Goal: Task Accomplishment & Management: Manage account settings

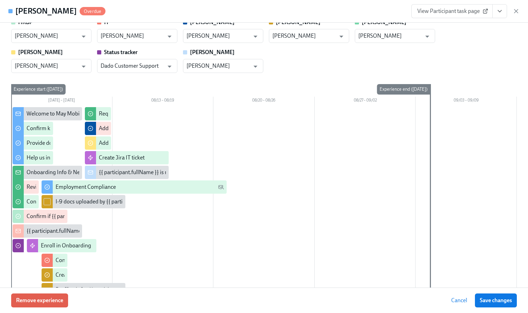
scroll to position [39, 0]
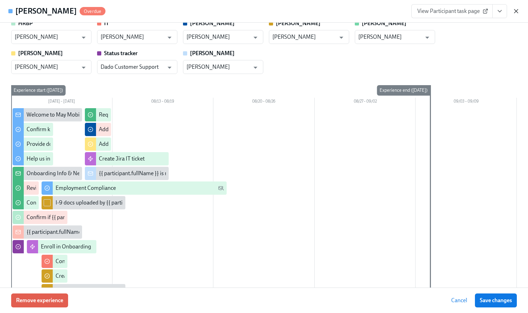
click at [518, 8] on icon "button" at bounding box center [516, 11] width 7 height 7
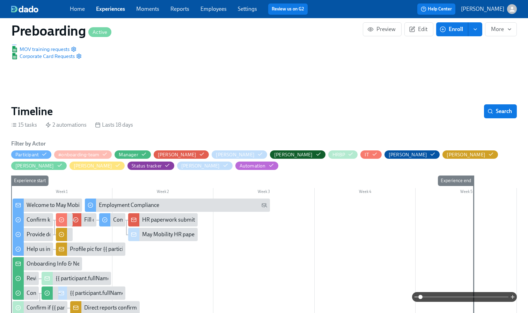
scroll to position [102, 0]
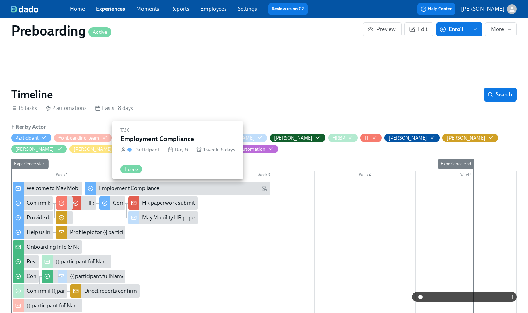
click at [178, 192] on div "Employment Compliance" at bounding box center [183, 189] width 168 height 8
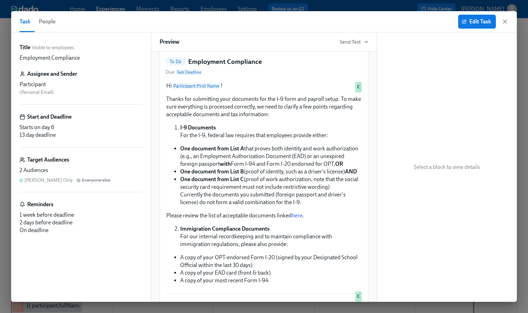
scroll to position [74, 0]
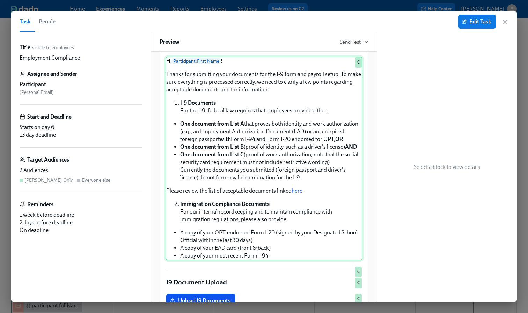
click at [319, 196] on div "Hi Participant : First Name ! Thanks for submitting your documents for the I-9 …" at bounding box center [264, 159] width 197 height 204
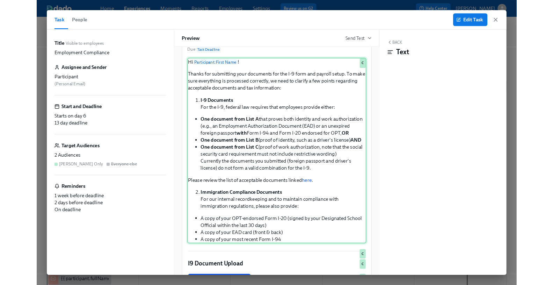
scroll to position [81, 0]
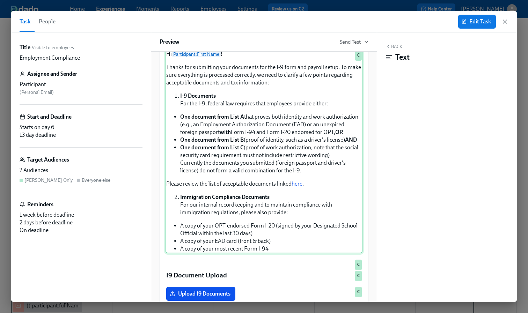
click at [324, 145] on div "Hi Participant : First Name ! Thanks for submitting your documents for the I-9 …" at bounding box center [264, 152] width 197 height 204
click at [287, 175] on div "Hi Participant : First Name ! Thanks for submitting your documents for the I-9 …" at bounding box center [264, 152] width 197 height 204
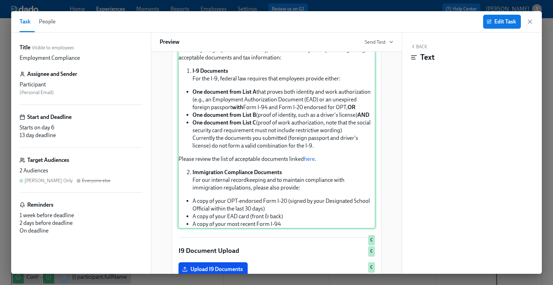
scroll to position [90, 0]
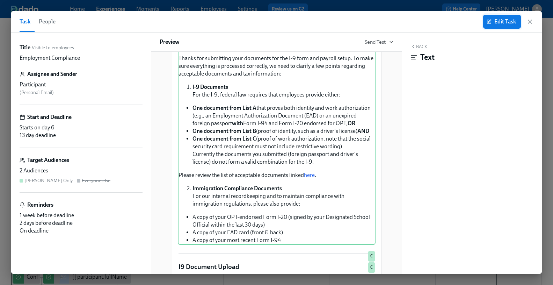
click at [506, 16] on button "Edit Task" at bounding box center [502, 22] width 38 height 14
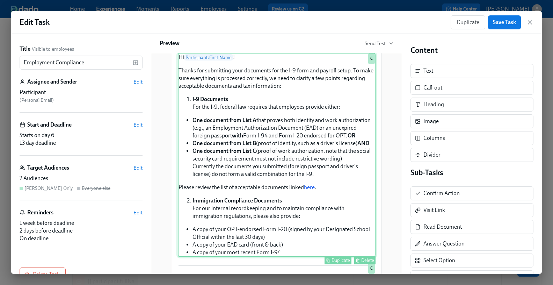
scroll to position [79, 0]
click at [298, 108] on div "Hi Participant : First Name ! Thanks for submitting your documents for the I-9 …" at bounding box center [277, 155] width 198 height 204
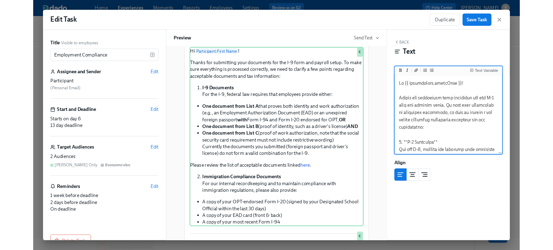
scroll to position [12, 0]
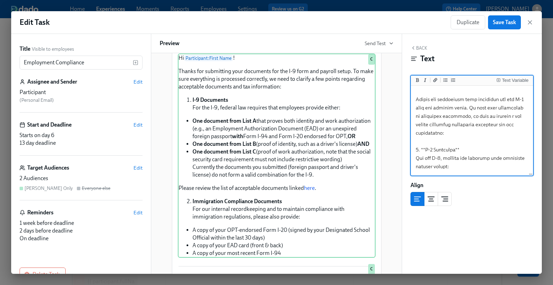
click at [467, 107] on textarea at bounding box center [471, 246] width 119 height 342
click at [473, 118] on textarea at bounding box center [471, 246] width 119 height 342
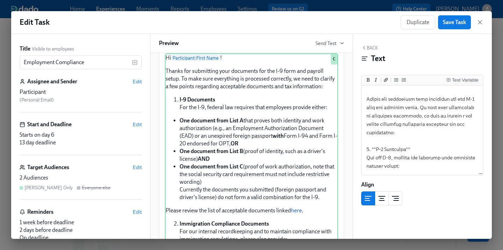
click at [351, 145] on div "Hi Participant : First Name ! You have a new task in May Mobility Onboarding . …" at bounding box center [251, 146] width 203 height 186
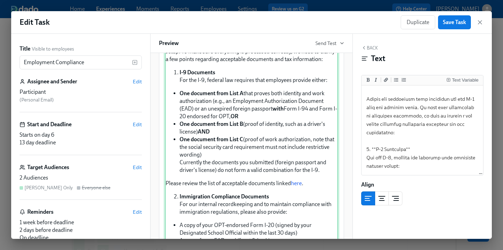
scroll to position [139, 0]
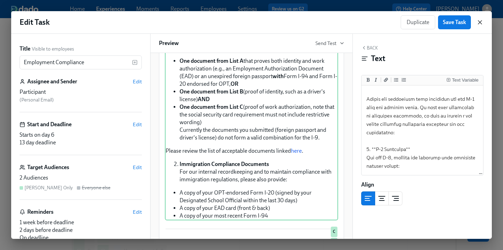
drag, startPoint x: 474, startPoint y: 23, endPoint x: 480, endPoint y: 24, distance: 5.3
click at [480, 24] on div "Duplicate Save Task" at bounding box center [442, 22] width 83 height 14
click at [480, 24] on icon "button" at bounding box center [479, 22] width 7 height 7
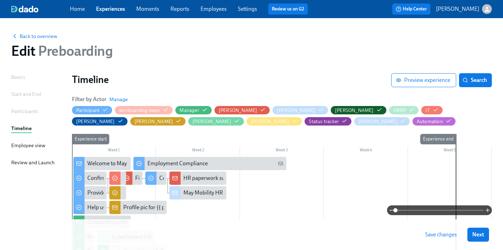
click at [214, 11] on link "Employees" at bounding box center [213, 9] width 26 height 7
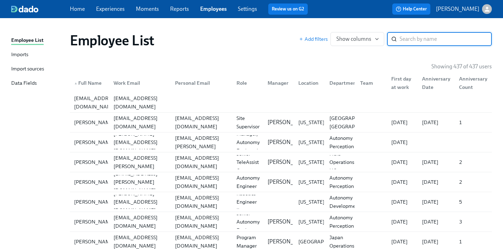
click at [242, 9] on link "Settings" at bounding box center [247, 9] width 19 height 7
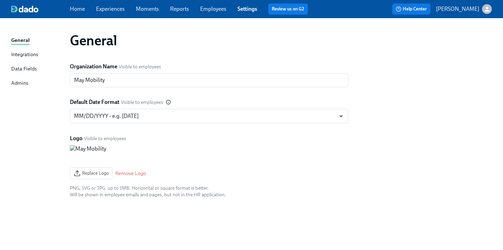
click at [211, 8] on link "Employees" at bounding box center [213, 9] width 26 height 7
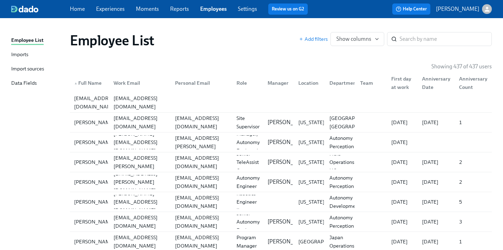
click at [237, 10] on div "Home Experiences Moments Reports Employees Settings Review us on G2" at bounding box center [191, 8] width 243 height 11
click at [241, 11] on link "Settings" at bounding box center [247, 9] width 19 height 7
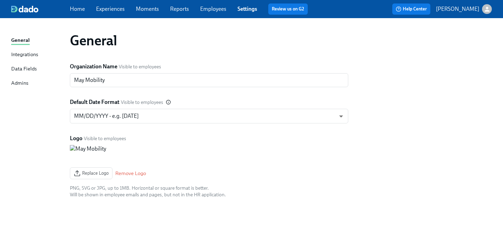
click at [22, 88] on div "General Integrations Data Fields Admins" at bounding box center [40, 64] width 59 height 57
click at [20, 84] on div "Admins" at bounding box center [19, 83] width 17 height 9
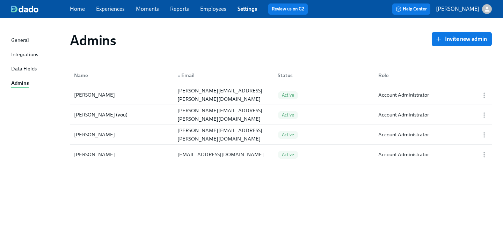
click at [21, 41] on div "General" at bounding box center [20, 40] width 18 height 9
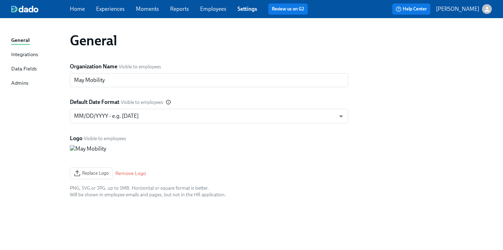
click at [204, 13] on div "Home Experiences Moments Reports Employees Settings Review us on G2" at bounding box center [191, 8] width 243 height 11
click at [215, 9] on link "Employees" at bounding box center [213, 9] width 26 height 7
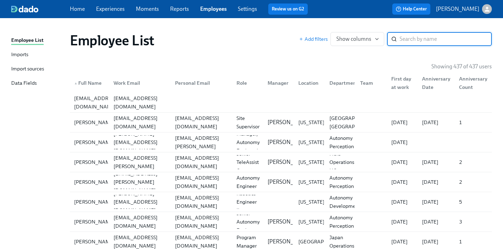
click at [426, 38] on input "search" at bounding box center [446, 39] width 92 height 14
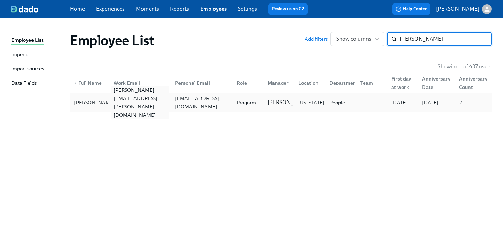
type input "mudge"
click at [142, 104] on div "amanda.mudgett@maymobility.com" at bounding box center [140, 103] width 59 height 34
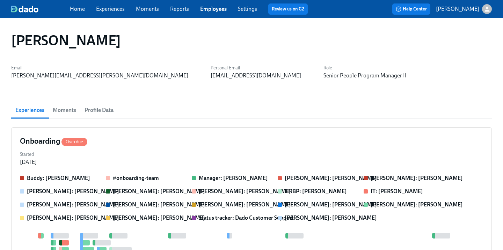
click at [91, 109] on span "Profile Data" at bounding box center [99, 110] width 29 height 10
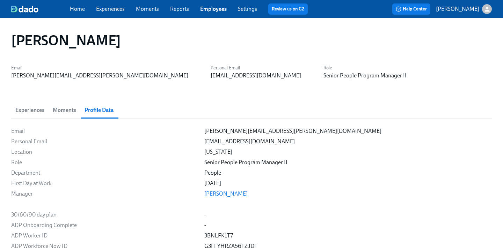
click at [61, 112] on span "Moments" at bounding box center [64, 110] width 23 height 10
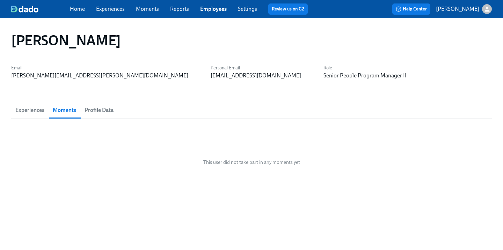
click at [25, 118] on button "Experiences" at bounding box center [29, 110] width 37 height 17
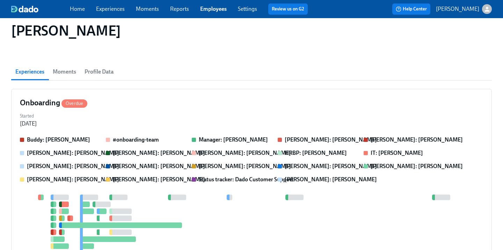
scroll to position [43, 0]
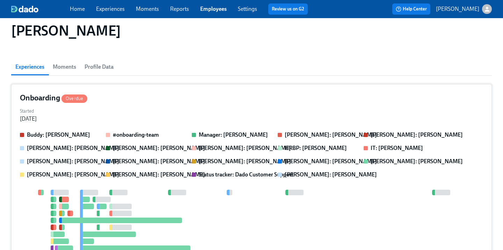
click at [180, 113] on div "Started Jul 14, 2025" at bounding box center [251, 114] width 463 height 17
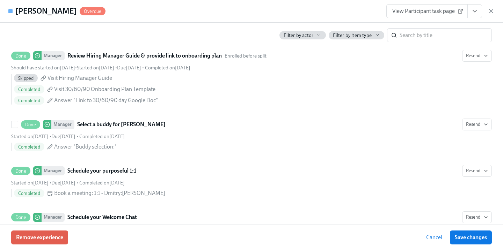
scroll to position [589, 0]
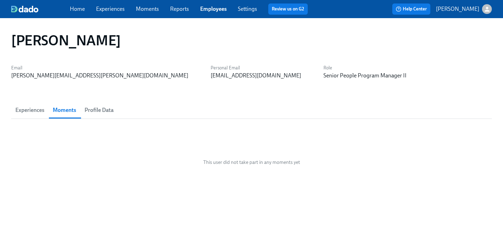
click at [32, 113] on span "Experiences" at bounding box center [29, 110] width 29 height 10
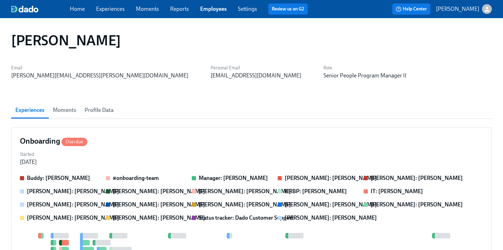
click at [210, 10] on link "Employees" at bounding box center [213, 9] width 27 height 7
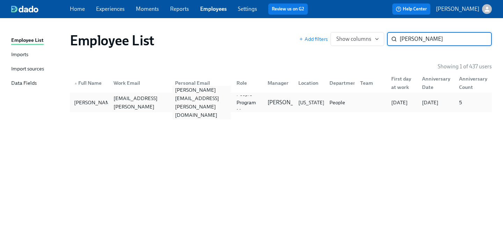
type input "kaelyn"
click at [173, 109] on div "kaelyn.debuck@gmail.com" at bounding box center [199, 103] width 61 height 14
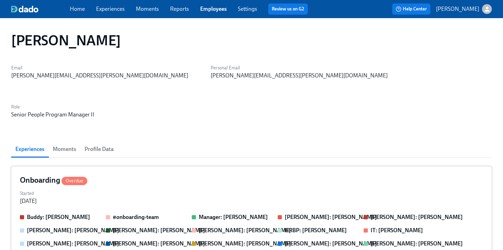
click at [216, 189] on div "Started Jul 14, 2025" at bounding box center [251, 197] width 463 height 17
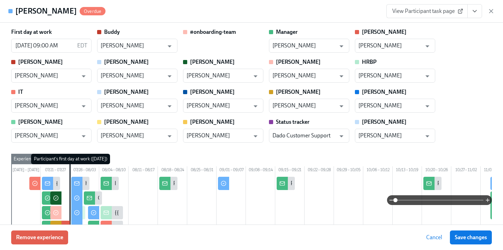
click at [475, 14] on icon "View task page" at bounding box center [474, 11] width 7 height 7
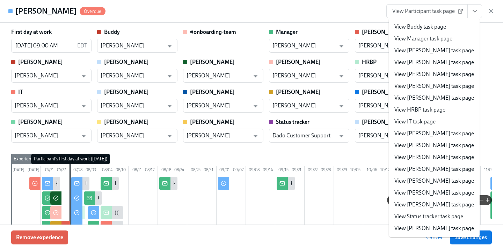
click at [431, 160] on link "View Kaelyn task page" at bounding box center [434, 158] width 80 height 8
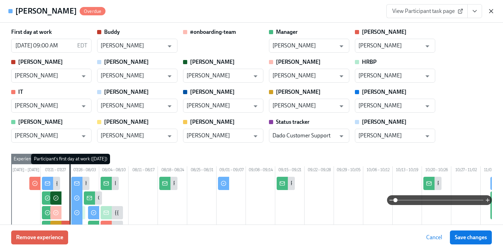
click at [489, 13] on icon "button" at bounding box center [490, 10] width 3 height 3
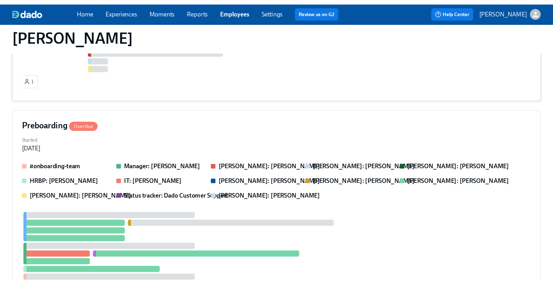
scroll to position [579, 0]
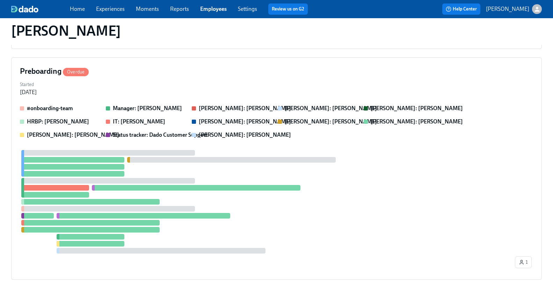
click at [117, 7] on link "Experiences" at bounding box center [110, 9] width 29 height 7
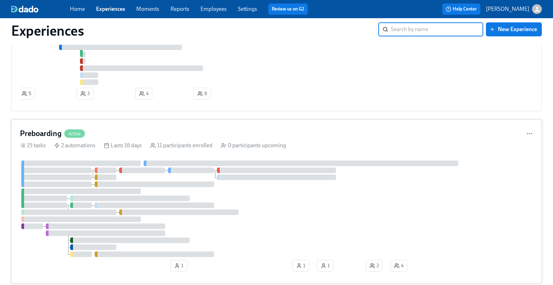
scroll to position [178, 0]
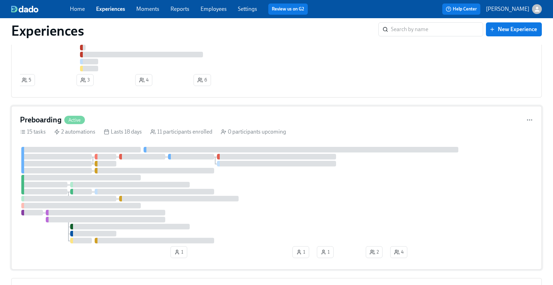
click at [119, 117] on div "Preboarding Active 15 tasks 2 automations Lasts 18 days 11 participants enrolle…" at bounding box center [276, 187] width 531 height 163
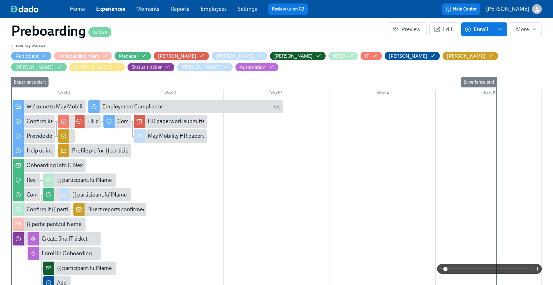
scroll to position [184, 0]
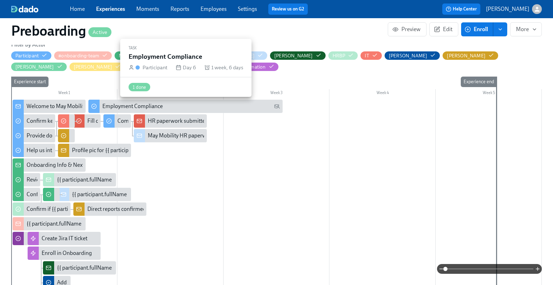
click at [134, 104] on div "Employment Compliance" at bounding box center [132, 106] width 60 height 8
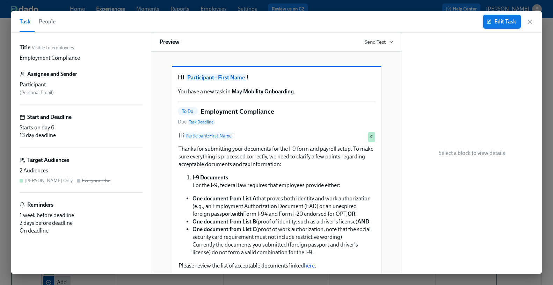
click at [506, 21] on span "Edit Task" at bounding box center [502, 21] width 28 height 7
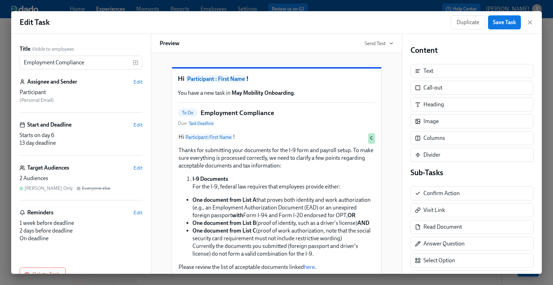
click at [132, 167] on div "Target Audiences Edit" at bounding box center [81, 168] width 123 height 8
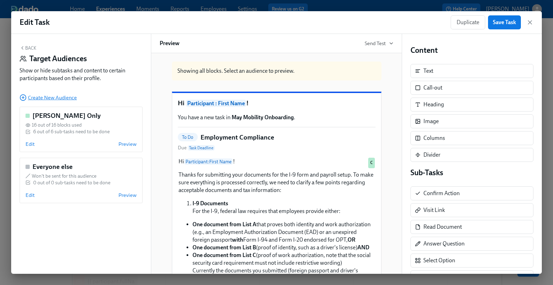
click at [52, 101] on span "Create New Audience" at bounding box center [48, 97] width 57 height 7
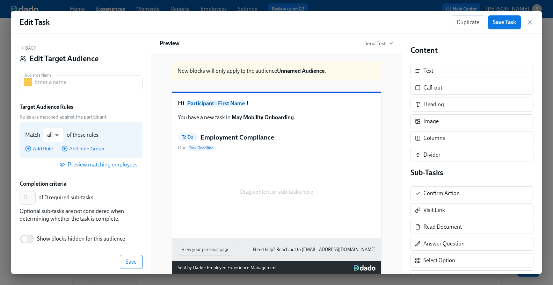
scroll to position [6, 0]
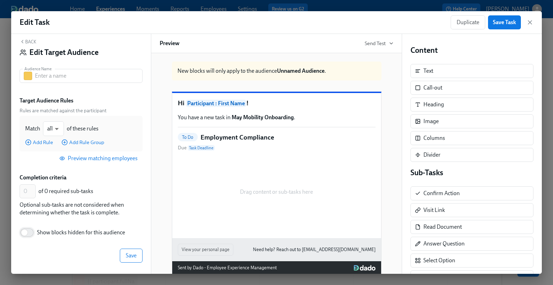
click at [31, 230] on input "Show blocks hidden for this audience" at bounding box center [24, 232] width 46 height 15
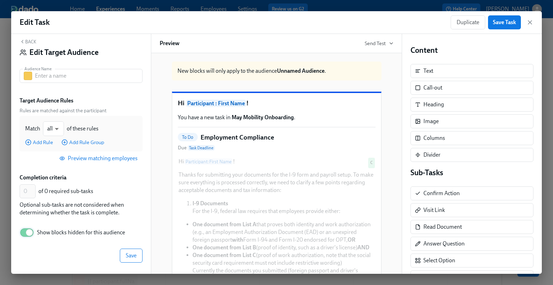
click at [23, 233] on input "Show blocks hidden for this audience" at bounding box center [29, 232] width 46 height 15
checkbox input "false"
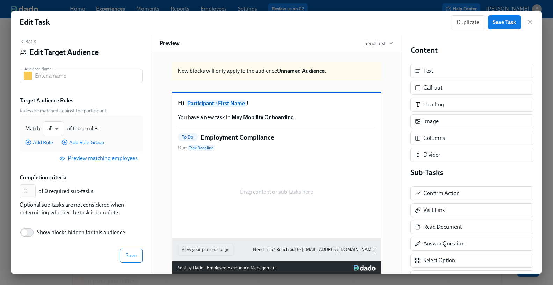
click at [38, 44] on div "Back Edit Target Audience" at bounding box center [81, 50] width 123 height 22
click at [32, 42] on button "Back" at bounding box center [28, 42] width 17 height 6
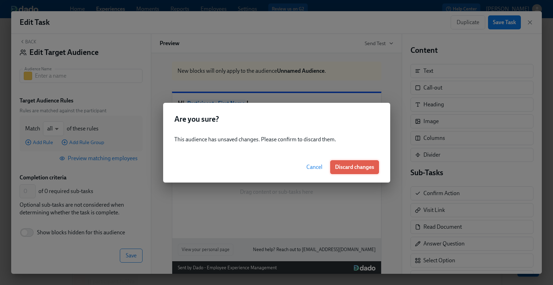
click at [365, 165] on span "Discard changes" at bounding box center [354, 166] width 39 height 7
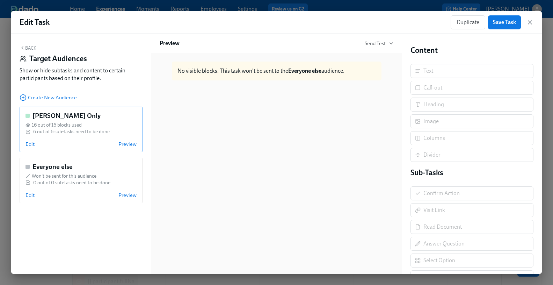
click at [105, 136] on div "Chao Chen Only 16 out of 16 blocks used 6 out of 6 sub-tasks need to be done Ed…" at bounding box center [81, 129] width 123 height 45
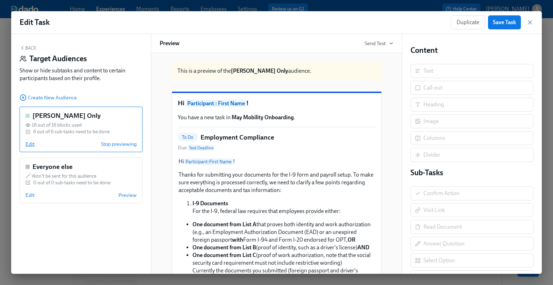
click at [27, 144] on span "Edit" at bounding box center [29, 143] width 9 height 7
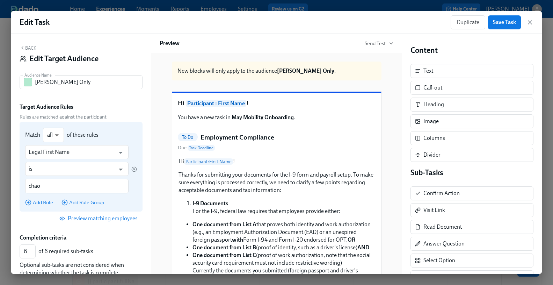
scroll to position [60, 0]
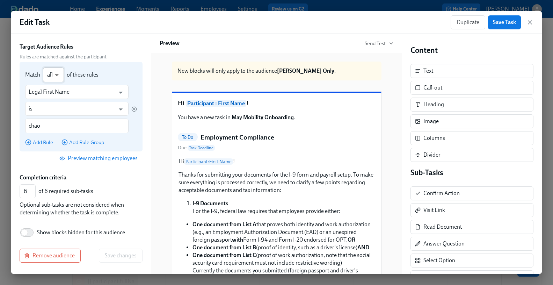
click at [54, 76] on body "Home Experiences Moments Reports Employees Settings Review us on G2 Help Center…" at bounding box center [276, 214] width 553 height 428
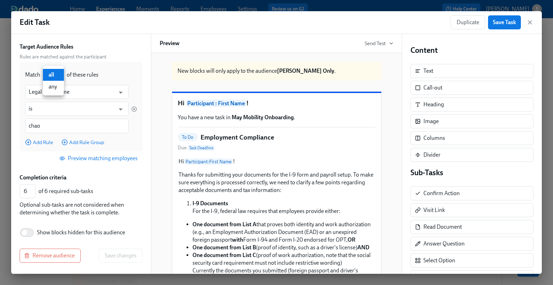
click at [118, 70] on div at bounding box center [276, 142] width 553 height 285
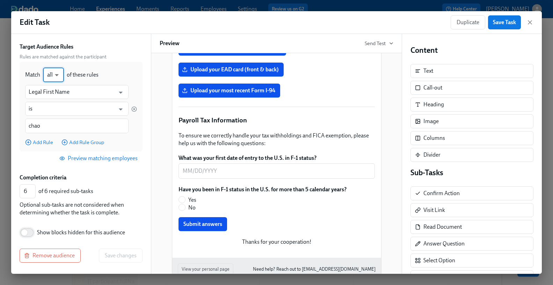
click at [30, 234] on input "Show blocks hidden for this audience" at bounding box center [24, 232] width 46 height 15
click at [25, 230] on input "Show blocks hidden for this audience" at bounding box center [29, 232] width 46 height 15
checkbox input "false"
click at [528, 21] on icon "button" at bounding box center [529, 22] width 7 height 7
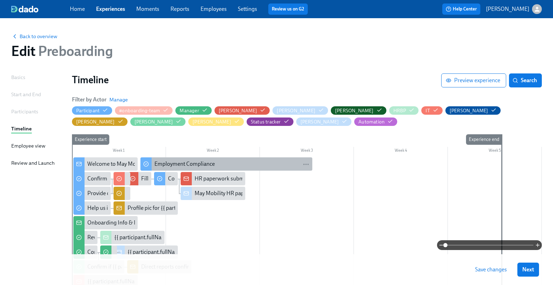
click at [258, 162] on div "Employment Compliance" at bounding box center [231, 164] width 155 height 8
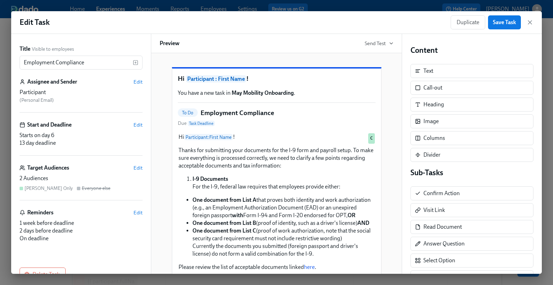
click at [127, 168] on div "Target Audiences Edit" at bounding box center [81, 168] width 123 height 8
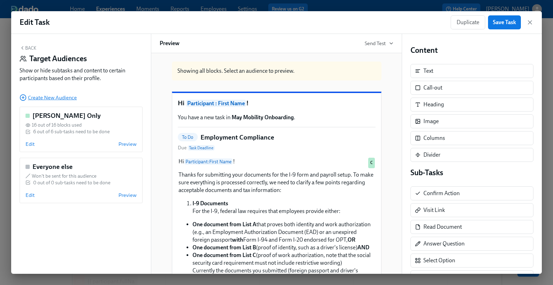
click at [64, 98] on span "Create New Audience" at bounding box center [48, 97] width 57 height 7
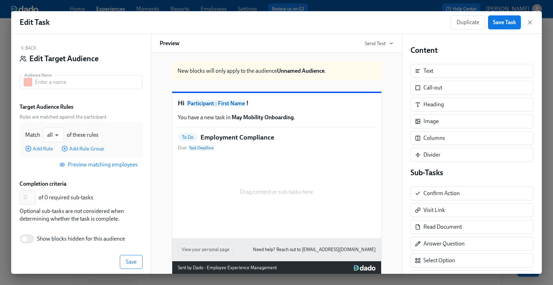
scroll to position [6, 0]
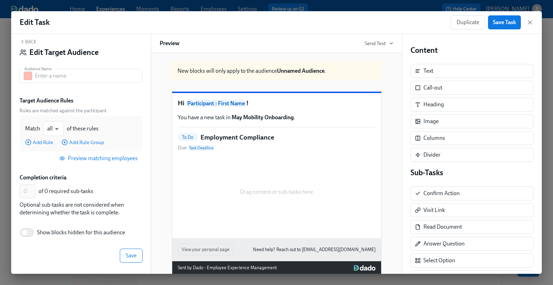
click at [249, 173] on div "Drag content or sub-tasks here" at bounding box center [277, 192] width 198 height 70
click at [259, 227] on div "Drag content or sub-tasks here" at bounding box center [277, 192] width 198 height 70
click at [31, 232] on input "Show blocks hidden for this audience" at bounding box center [24, 232] width 46 height 15
checkbox input "true"
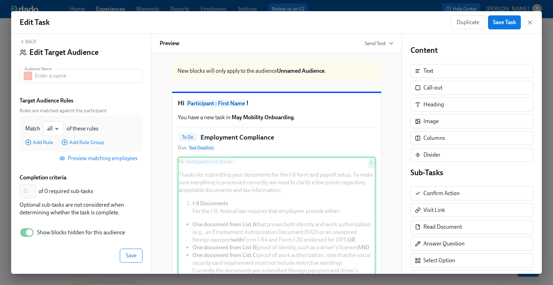
click at [307, 210] on div "Hi Participant : First Name ! Thanks for submitting your documents for the I-9 …" at bounding box center [277, 259] width 198 height 204
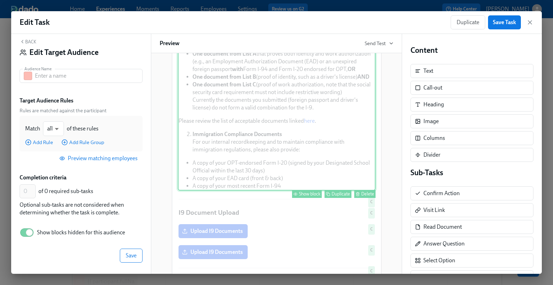
scroll to position [171, 0]
click at [309, 196] on div "Show block" at bounding box center [309, 192] width 21 height 5
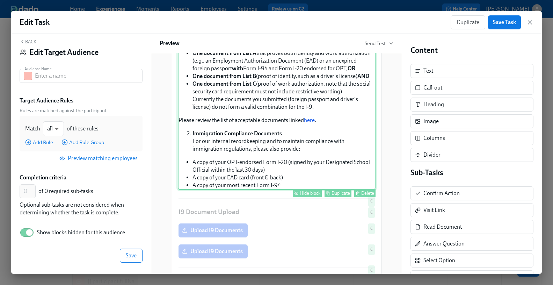
click at [309, 196] on div "Hide block" at bounding box center [310, 192] width 21 height 5
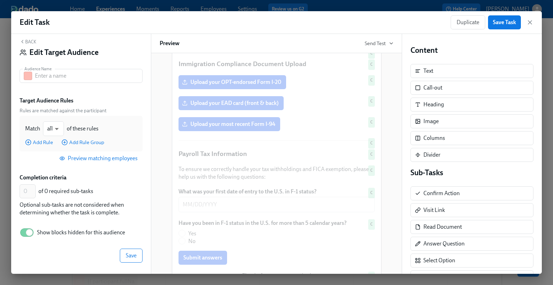
scroll to position [469, 0]
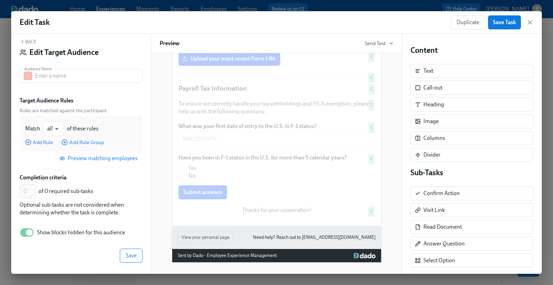
click at [24, 40] on icon "button" at bounding box center [23, 42] width 6 height 6
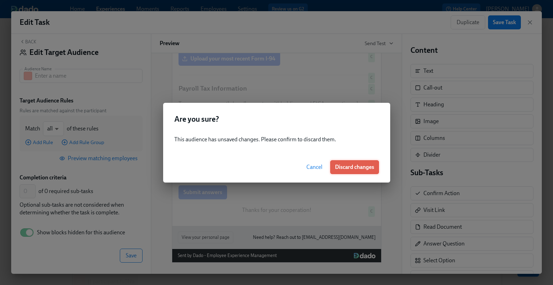
click at [362, 167] on span "Discard changes" at bounding box center [354, 166] width 39 height 7
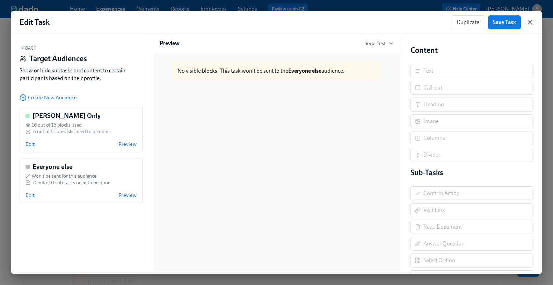
click at [528, 22] on icon "button" at bounding box center [529, 22] width 7 height 7
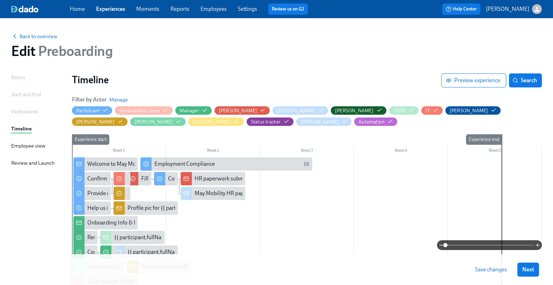
click at [393, 39] on div "Back to overview" at bounding box center [276, 36] width 531 height 8
click at [297, 54] on div "Edit Preboarding" at bounding box center [276, 51] width 531 height 17
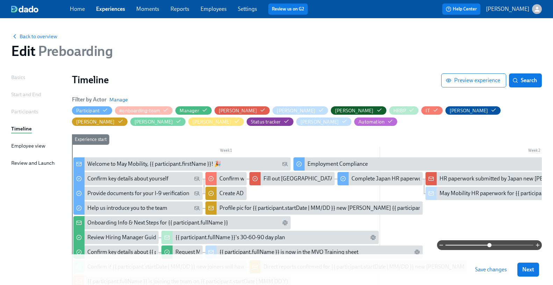
drag, startPoint x: 445, startPoint y: 244, endPoint x: 489, endPoint y: 251, distance: 44.6
click at [489, 247] on span at bounding box center [489, 245] width 4 height 4
click at [148, 194] on div "Provide documents for your I-9 verification" at bounding box center [138, 193] width 102 height 8
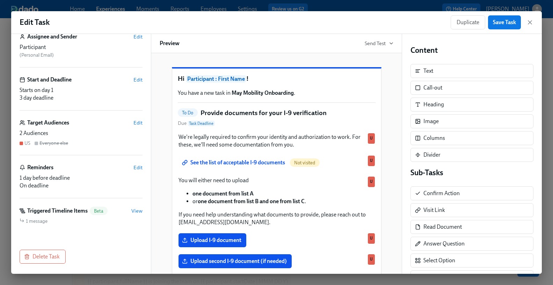
scroll to position [46, 0]
click at [528, 20] on icon "button" at bounding box center [529, 22] width 7 height 7
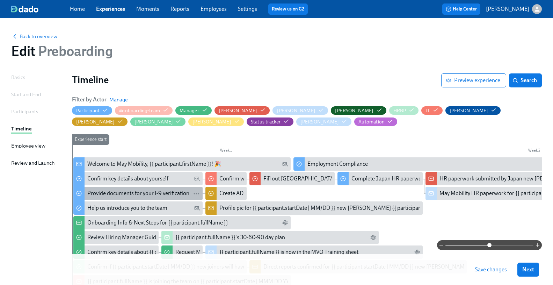
click at [148, 192] on div "Provide documents for your I-9 verification" at bounding box center [138, 193] width 102 height 8
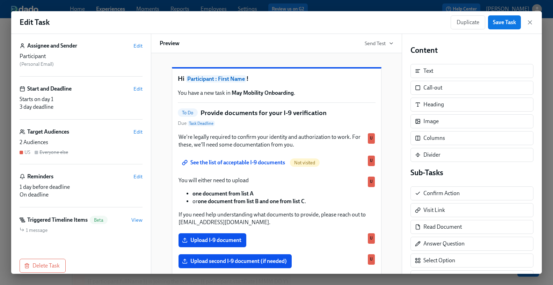
scroll to position [46, 0]
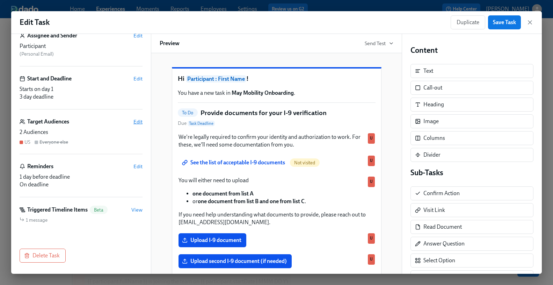
click at [139, 122] on span "Edit" at bounding box center [137, 121] width 9 height 7
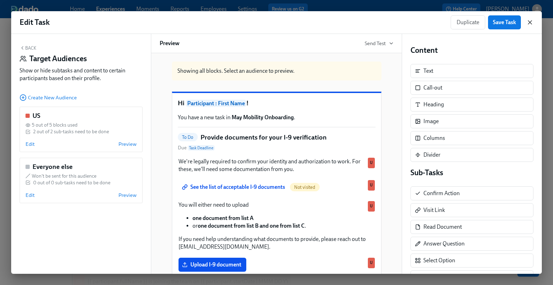
click at [528, 20] on icon "button" at bounding box center [529, 22] width 7 height 7
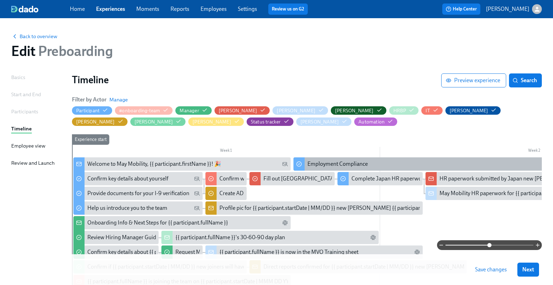
click at [353, 163] on div "Employment Compliance" at bounding box center [337, 164] width 60 height 8
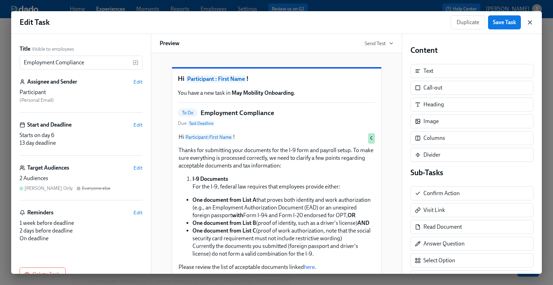
click at [528, 25] on icon "button" at bounding box center [529, 22] width 7 height 7
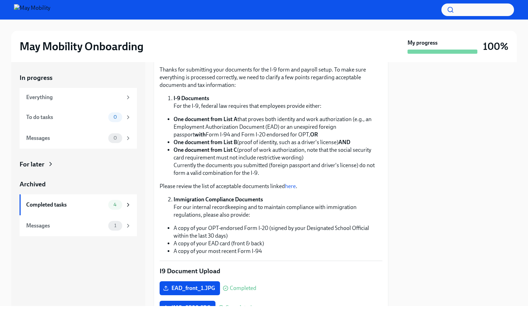
scroll to position [57, 0]
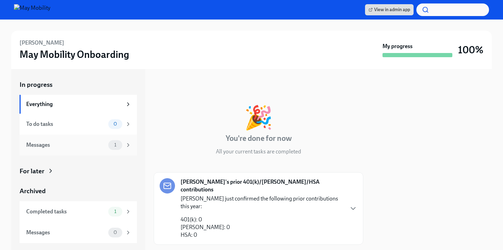
click at [66, 151] on div "Messages 1" at bounding box center [78, 145] width 117 height 21
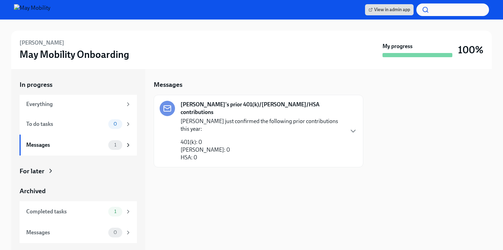
click at [287, 139] on p "401(k): 0 Roth: 0 HSA: 0" at bounding box center [262, 150] width 163 height 23
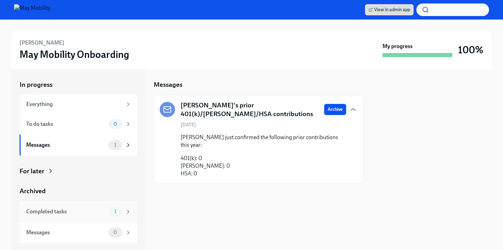
click at [83, 214] on div "Completed tasks" at bounding box center [65, 212] width 79 height 8
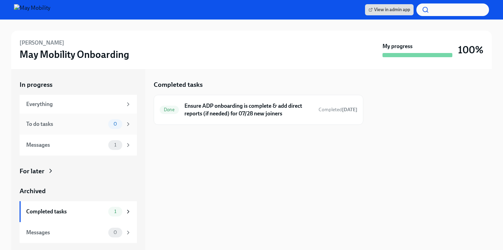
click at [92, 130] on div "To do tasks 0" at bounding box center [78, 124] width 117 height 21
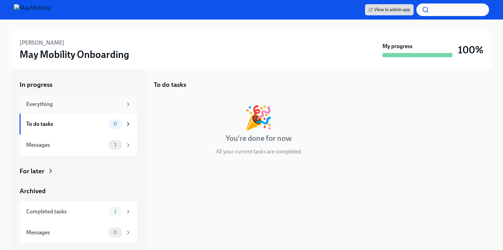
click at [97, 104] on div "Everything" at bounding box center [74, 105] width 96 height 8
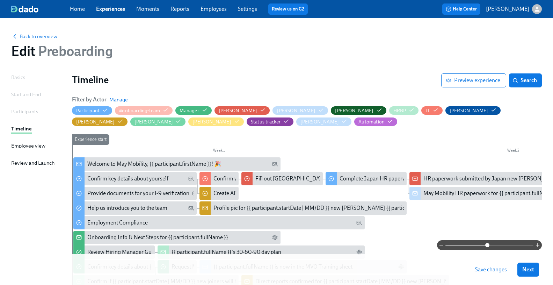
drag, startPoint x: 445, startPoint y: 244, endPoint x: 487, endPoint y: 245, distance: 41.9
click at [487, 245] on span at bounding box center [487, 245] width 4 height 4
click at [152, 172] on div "Confirm key details about yourself" at bounding box center [134, 178] width 123 height 13
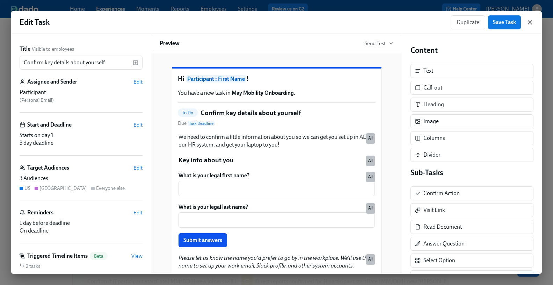
click at [529, 24] on icon "button" at bounding box center [529, 22] width 7 height 7
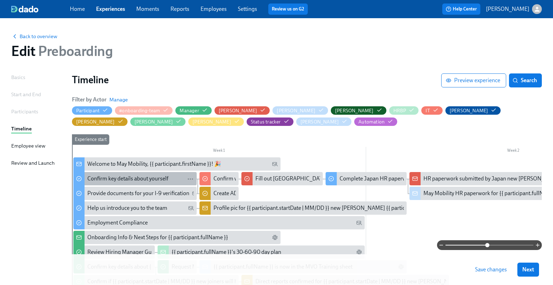
click at [121, 178] on div "Confirm key details about yourself" at bounding box center [127, 179] width 81 height 8
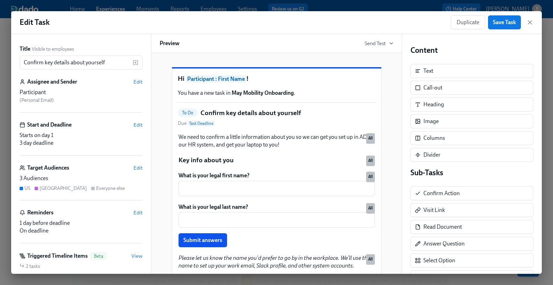
scroll to position [24, 0]
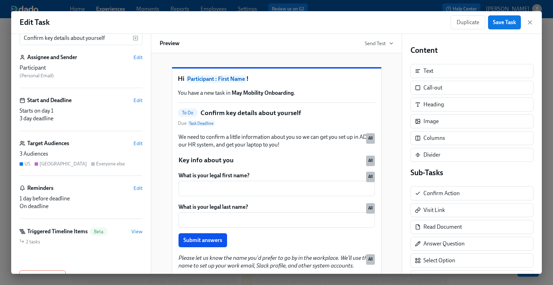
click at [132, 146] on div "Target Audiences Edit" at bounding box center [81, 143] width 123 height 8
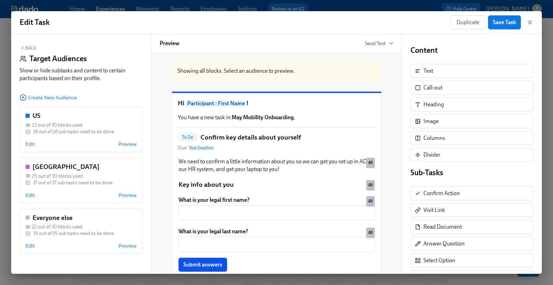
click at [33, 49] on button "Back" at bounding box center [28, 48] width 17 height 6
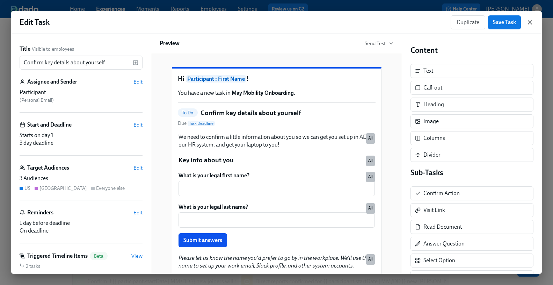
click at [531, 22] on icon "button" at bounding box center [529, 22] width 7 height 7
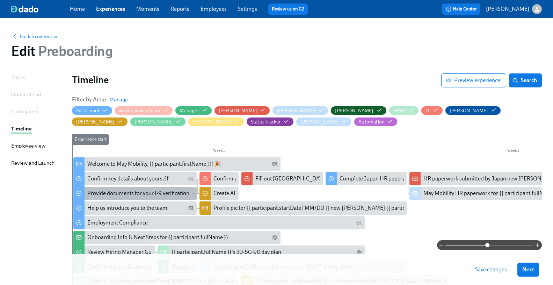
click at [112, 196] on div "Provide documents for your I-9 verification" at bounding box center [138, 193] width 102 height 8
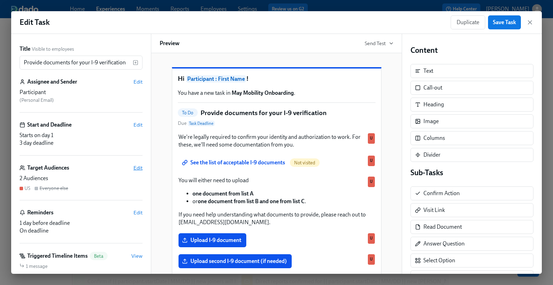
click at [138, 168] on span "Edit" at bounding box center [137, 167] width 9 height 7
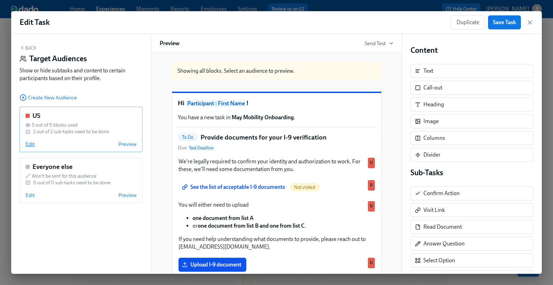
click at [29, 146] on span "Edit" at bounding box center [29, 143] width 9 height 7
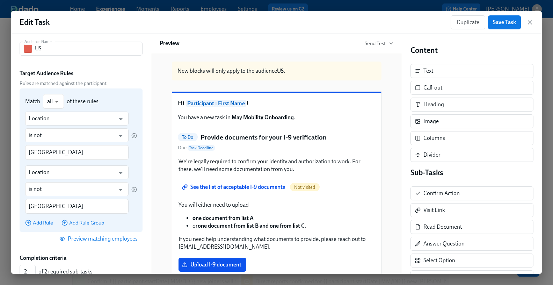
scroll to position [41, 0]
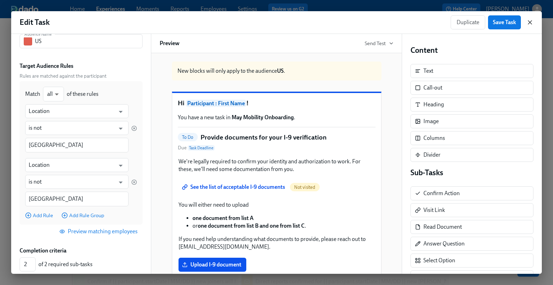
click at [533, 23] on icon "button" at bounding box center [529, 22] width 7 height 7
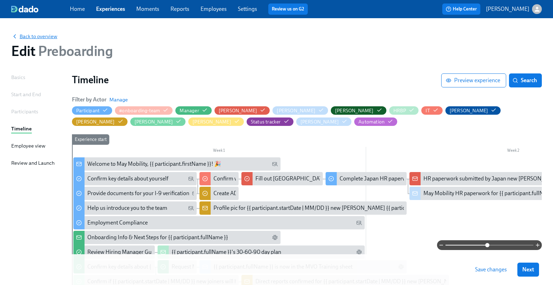
click at [30, 36] on span "Back to overview" at bounding box center [34, 36] width 46 height 7
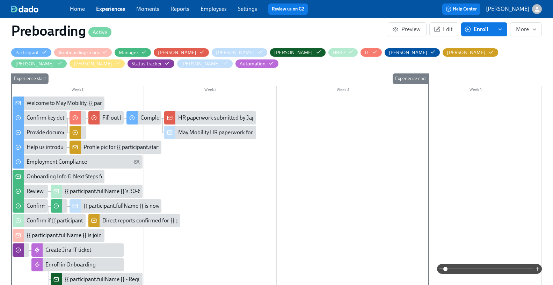
scroll to position [0, 1230]
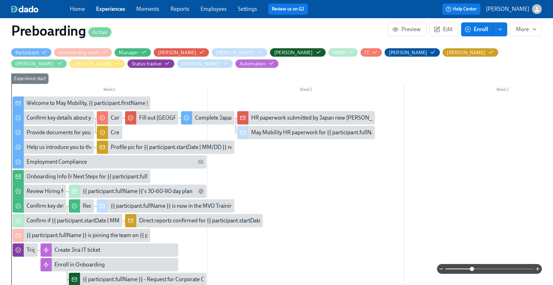
drag, startPoint x: 445, startPoint y: 268, endPoint x: 473, endPoint y: 268, distance: 27.6
click at [473, 268] on span at bounding box center [472, 268] width 4 height 4
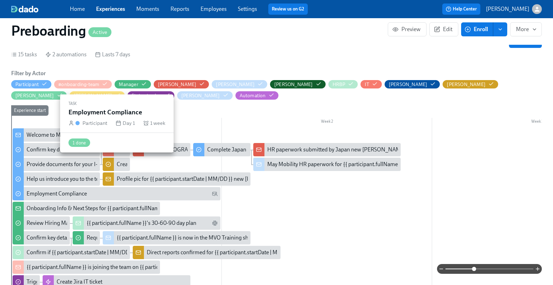
scroll to position [151, 0]
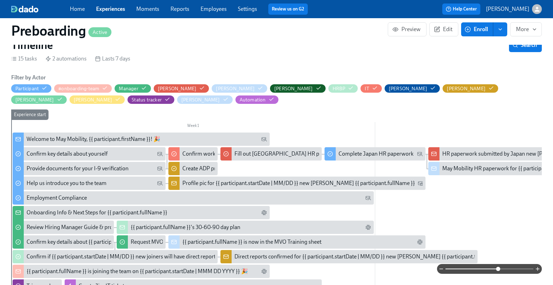
drag, startPoint x: 476, startPoint y: 269, endPoint x: 499, endPoint y: 269, distance: 22.7
click at [499, 269] on span at bounding box center [498, 268] width 4 height 4
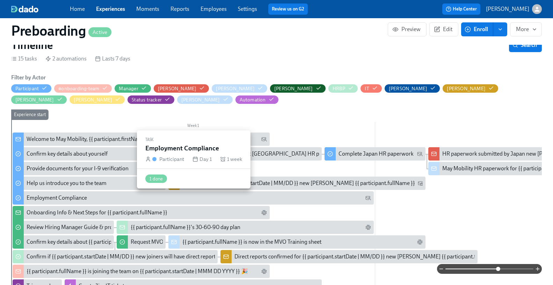
click at [87, 200] on div "Employment Compliance" at bounding box center [199, 198] width 344 height 8
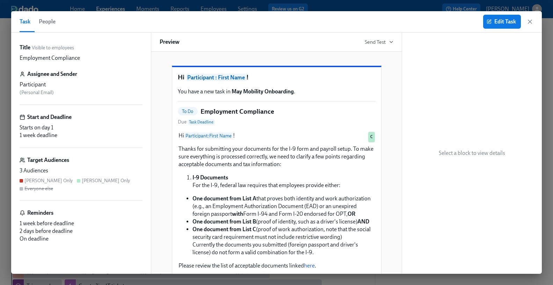
click at [54, 27] on button "People" at bounding box center [47, 21] width 25 height 21
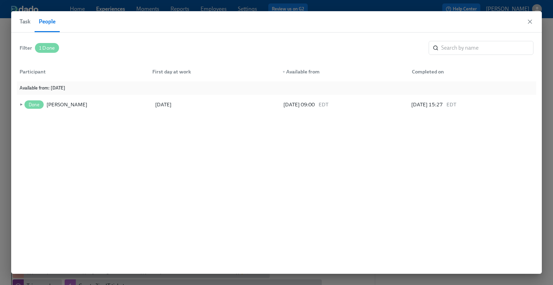
click at [22, 24] on span "Task" at bounding box center [25, 22] width 11 height 10
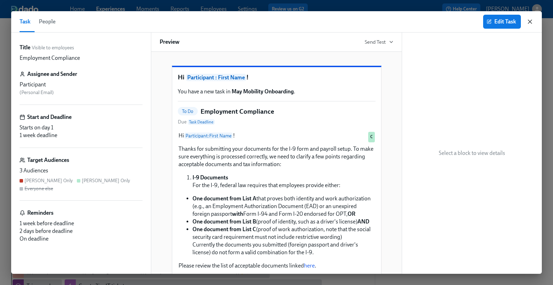
click at [529, 20] on icon "button" at bounding box center [529, 21] width 3 height 3
